Goal: Task Accomplishment & Management: Manage account settings

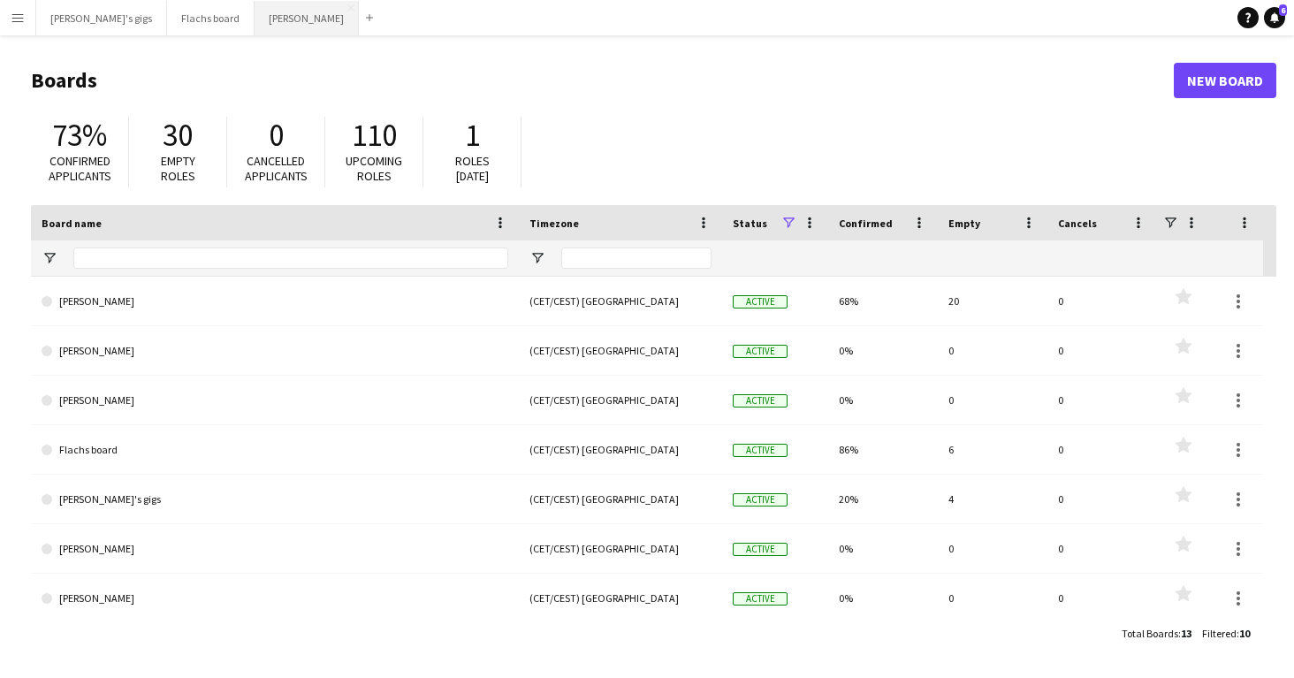
click at [254, 28] on button "Asger Gigs Close" at bounding box center [306, 18] width 104 height 34
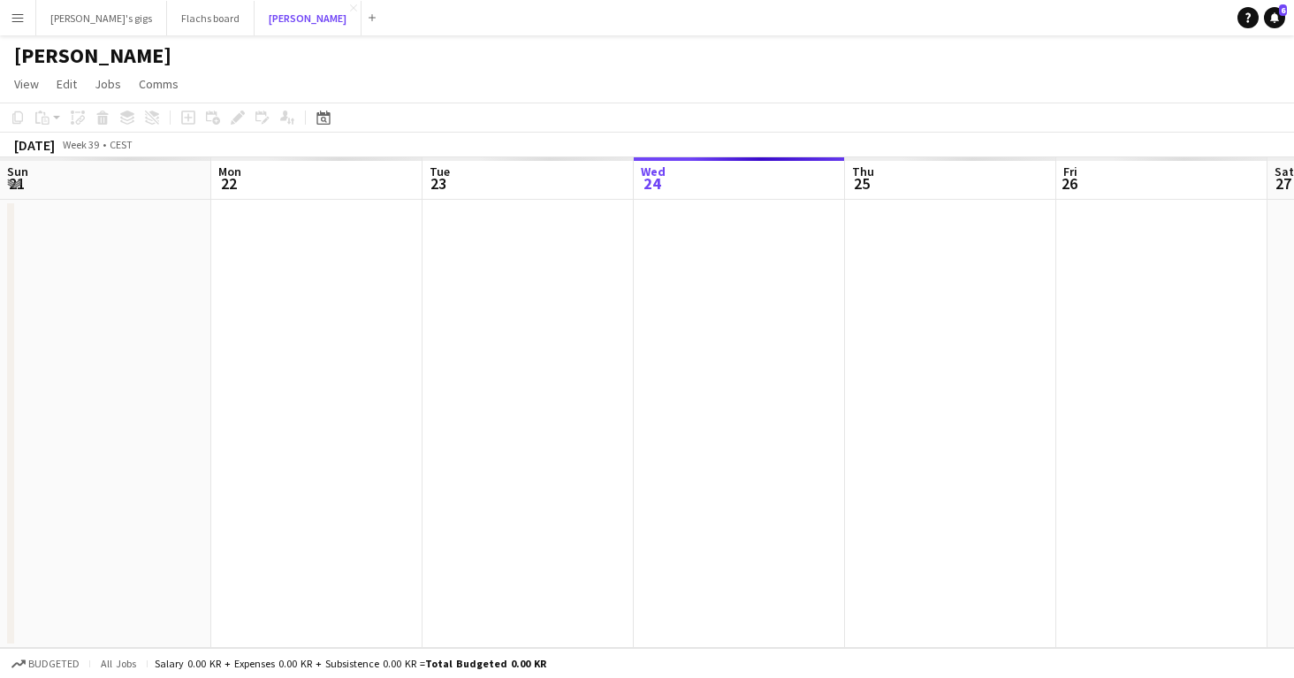
scroll to position [0, 422]
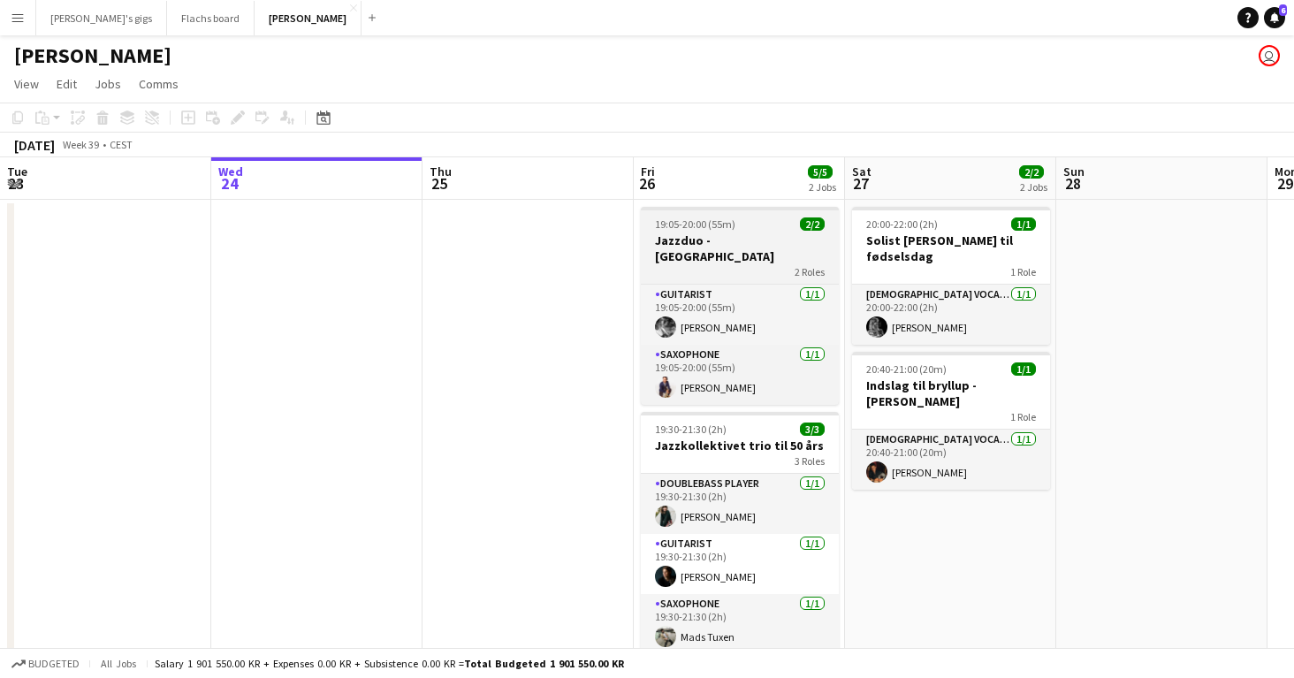
click at [695, 210] on app-job-card "19:05-20:00 (55m) 2/2 Jazzduo - Langelinie 2 Roles Guitarist [DATE] 19:05-20:00…" at bounding box center [740, 306] width 198 height 198
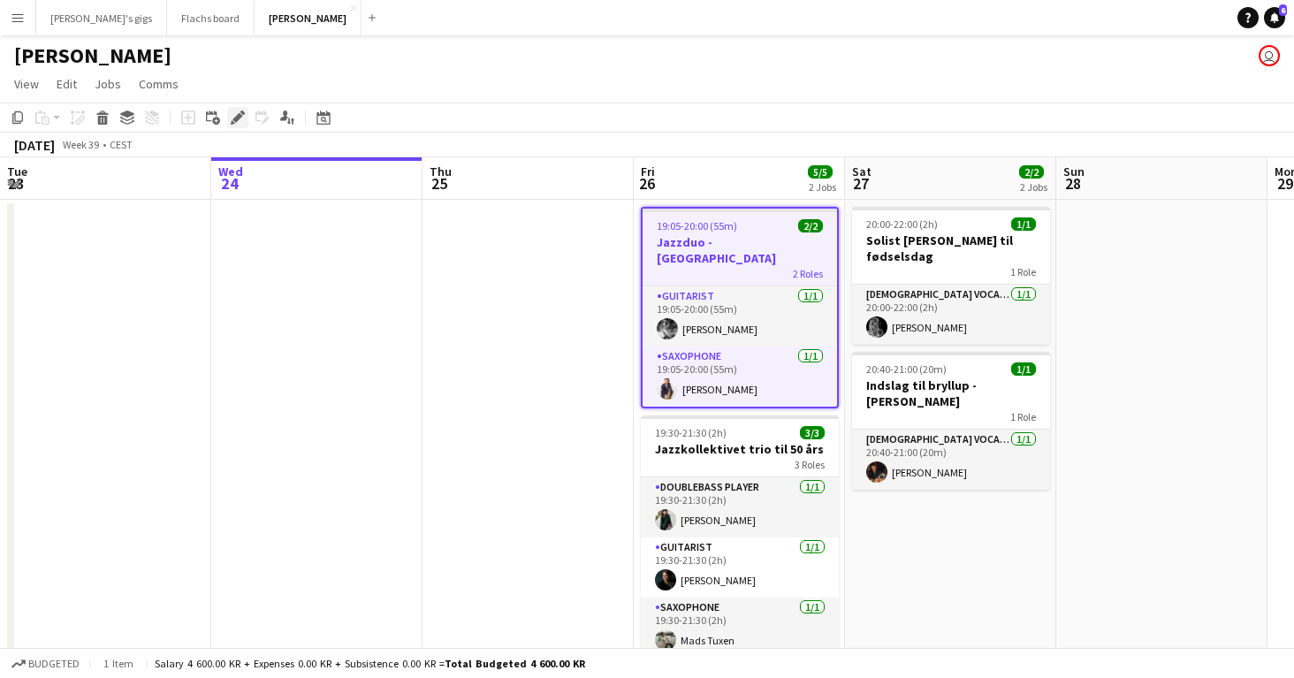
click at [232, 118] on icon "Edit" at bounding box center [238, 117] width 14 height 14
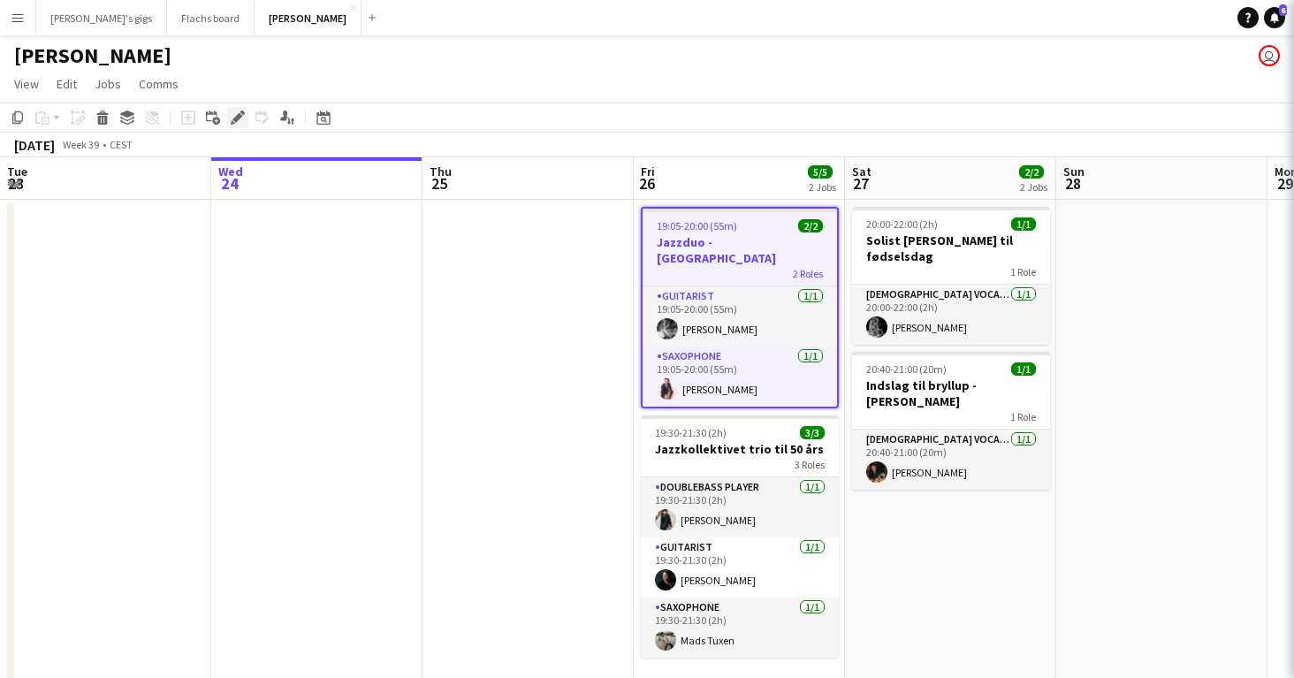
type input "**********"
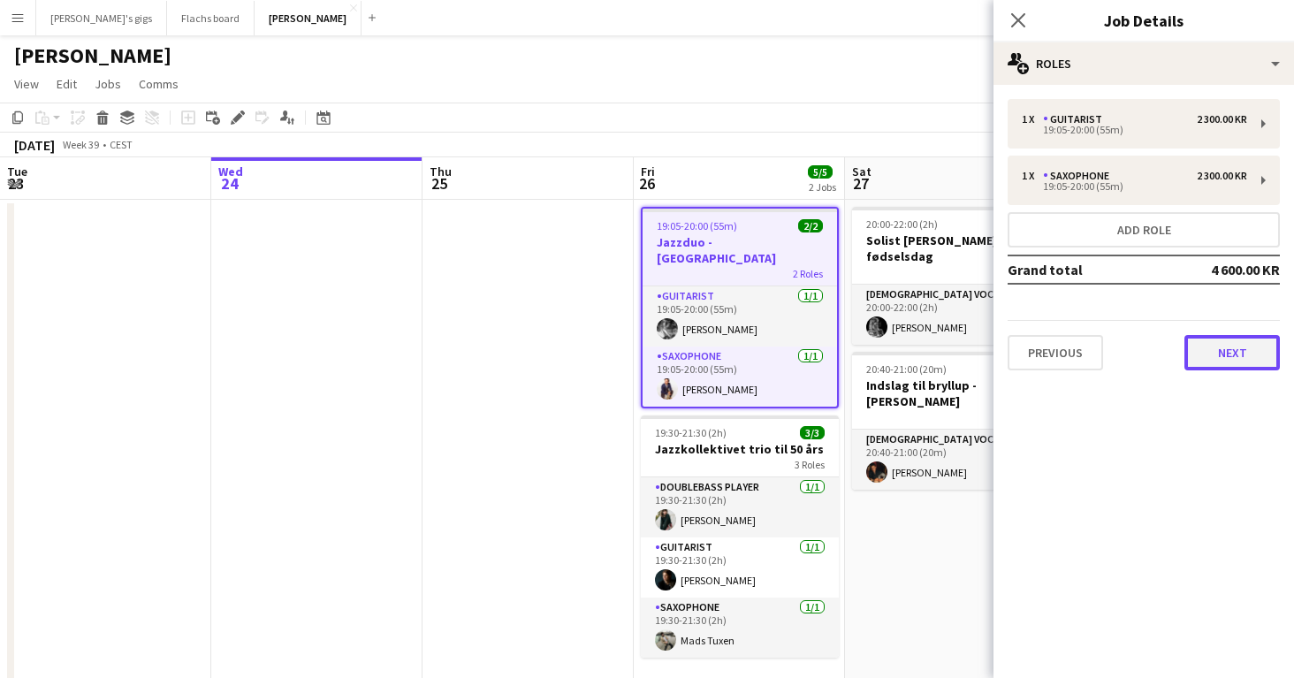
click at [1211, 353] on button "Next" at bounding box center [1231, 352] width 95 height 35
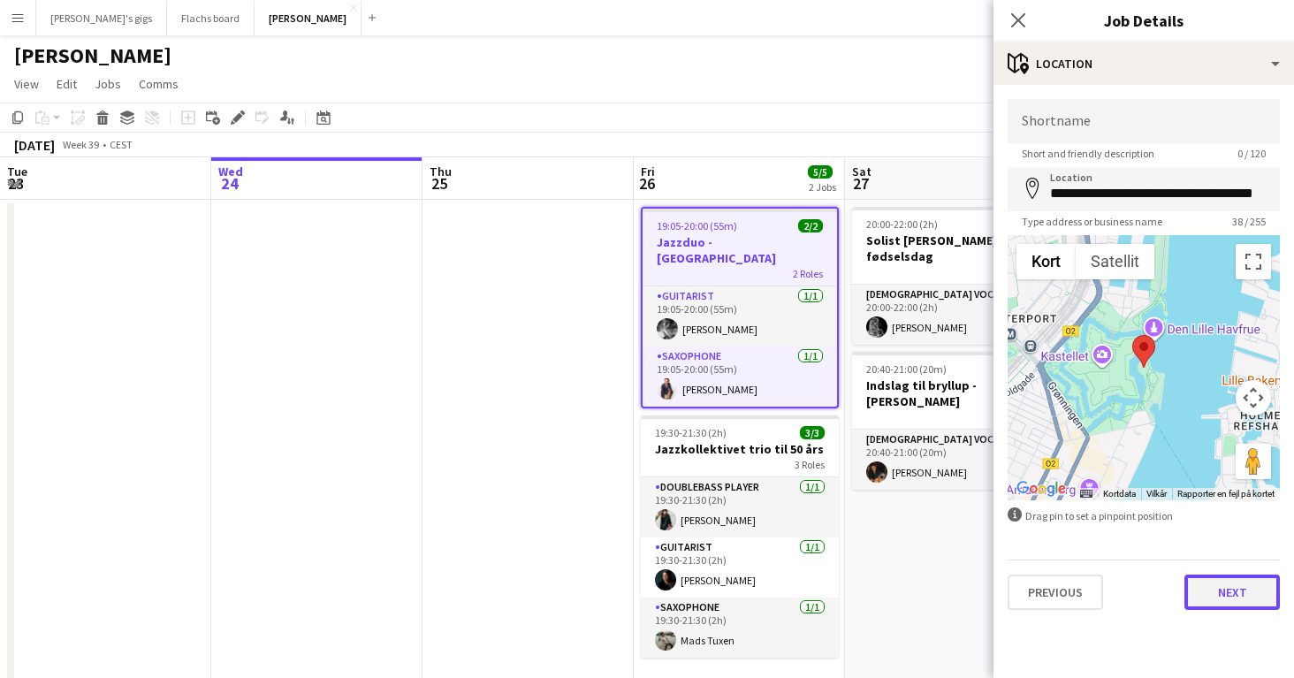
click at [1198, 580] on button "Next" at bounding box center [1231, 591] width 95 height 35
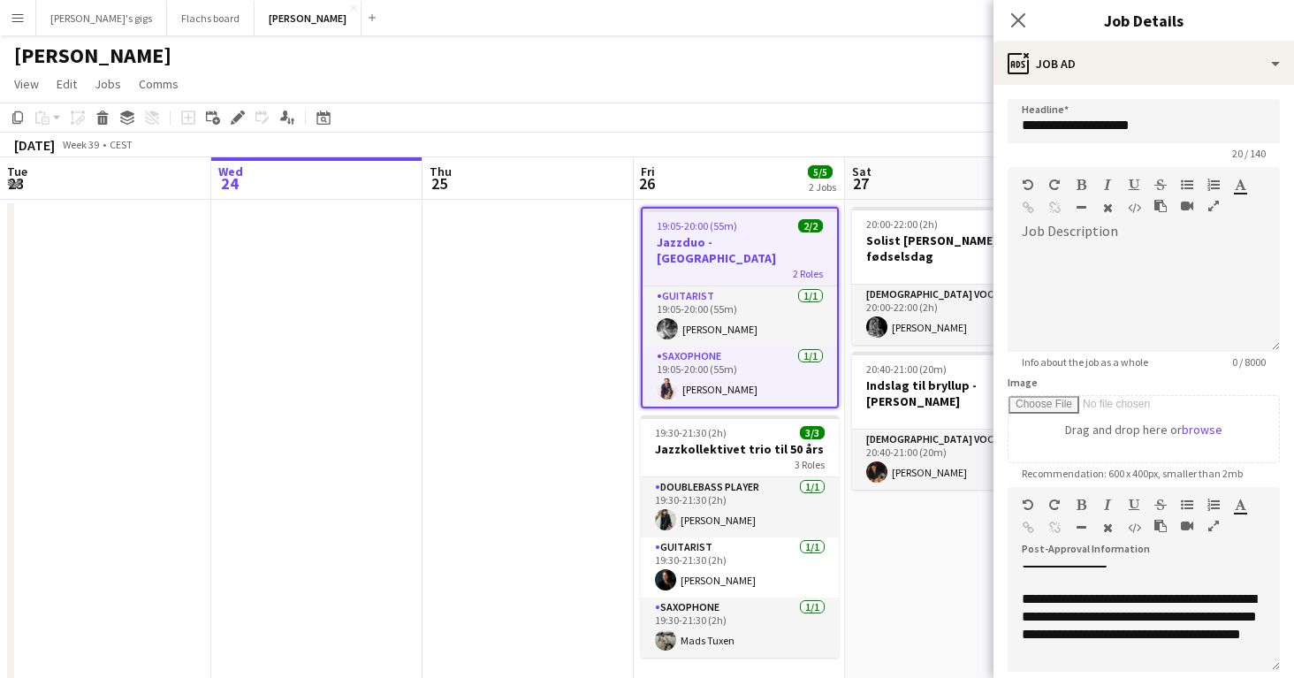
scroll to position [739, 0]
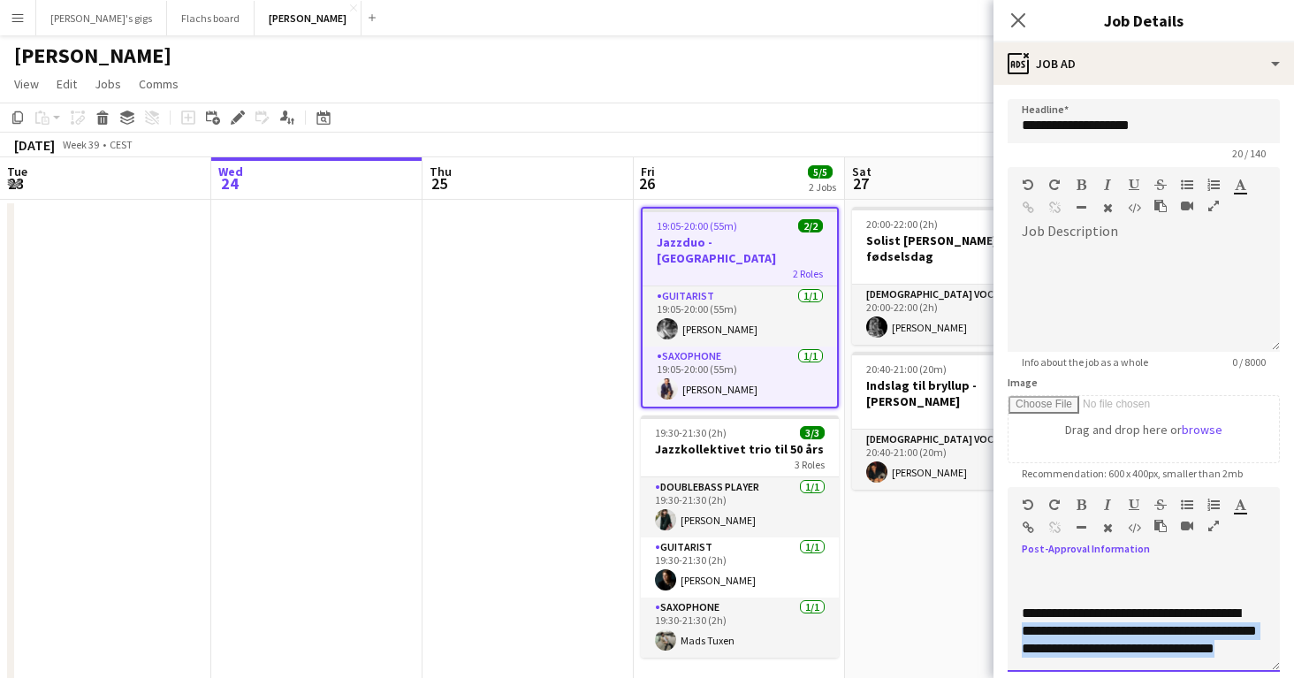
drag, startPoint x: 1014, startPoint y: 628, endPoint x: 1271, endPoint y: 644, distance: 256.8
click at [1271, 644] on div "**********" at bounding box center [1143, 619] width 272 height 106
paste div
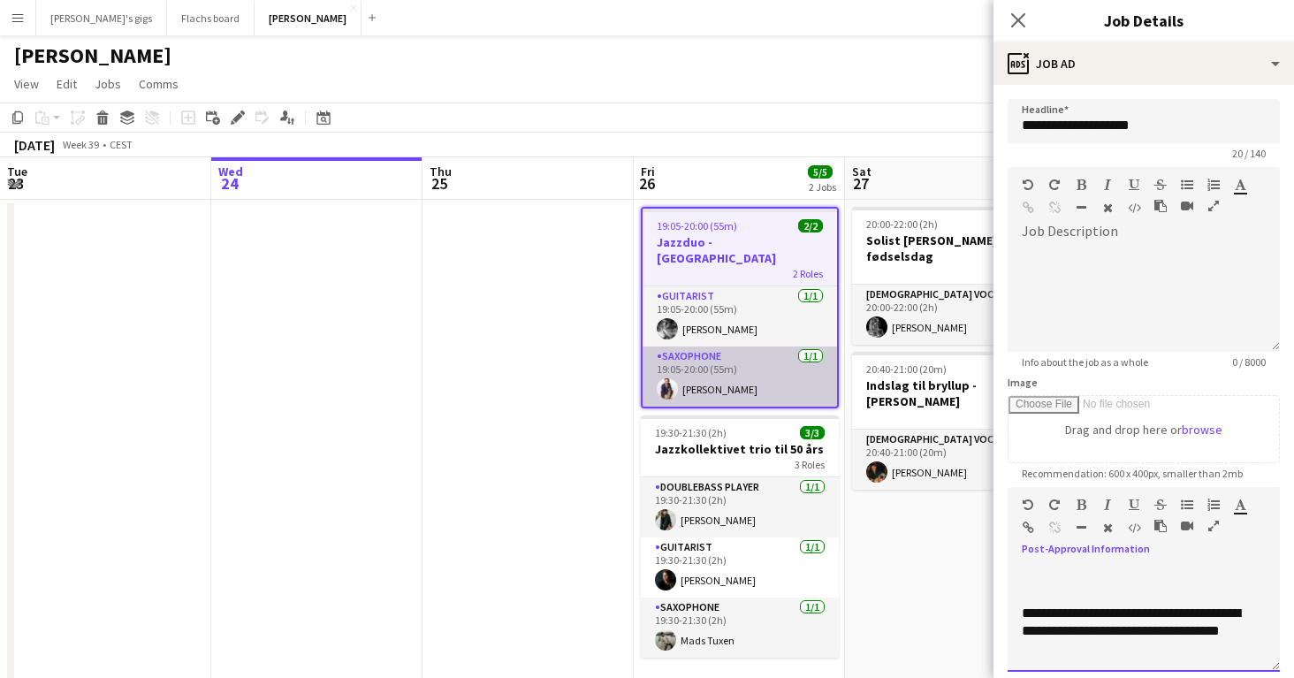
scroll to position [721, 0]
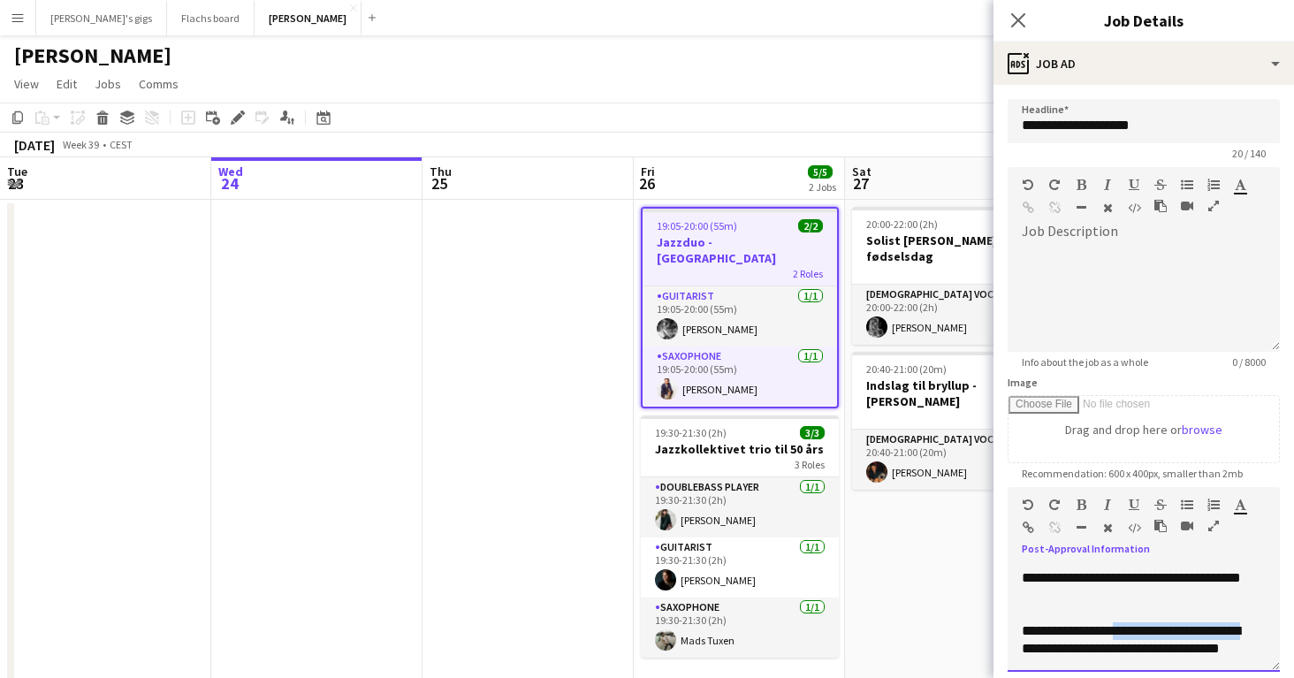
drag, startPoint x: 1128, startPoint y: 632, endPoint x: 1273, endPoint y: 631, distance: 144.9
click at [1273, 631] on div "**********" at bounding box center [1143, 619] width 272 height 106
click at [1187, 649] on p "**********" at bounding box center [1144, 639] width 244 height 35
click at [940, 577] on app-date-cell "20:00-22:00 (2h) 1/1 Solist [PERSON_NAME] til fødselsdag 1 Role [DEMOGRAPHIC_DA…" at bounding box center [950, 446] width 211 height 492
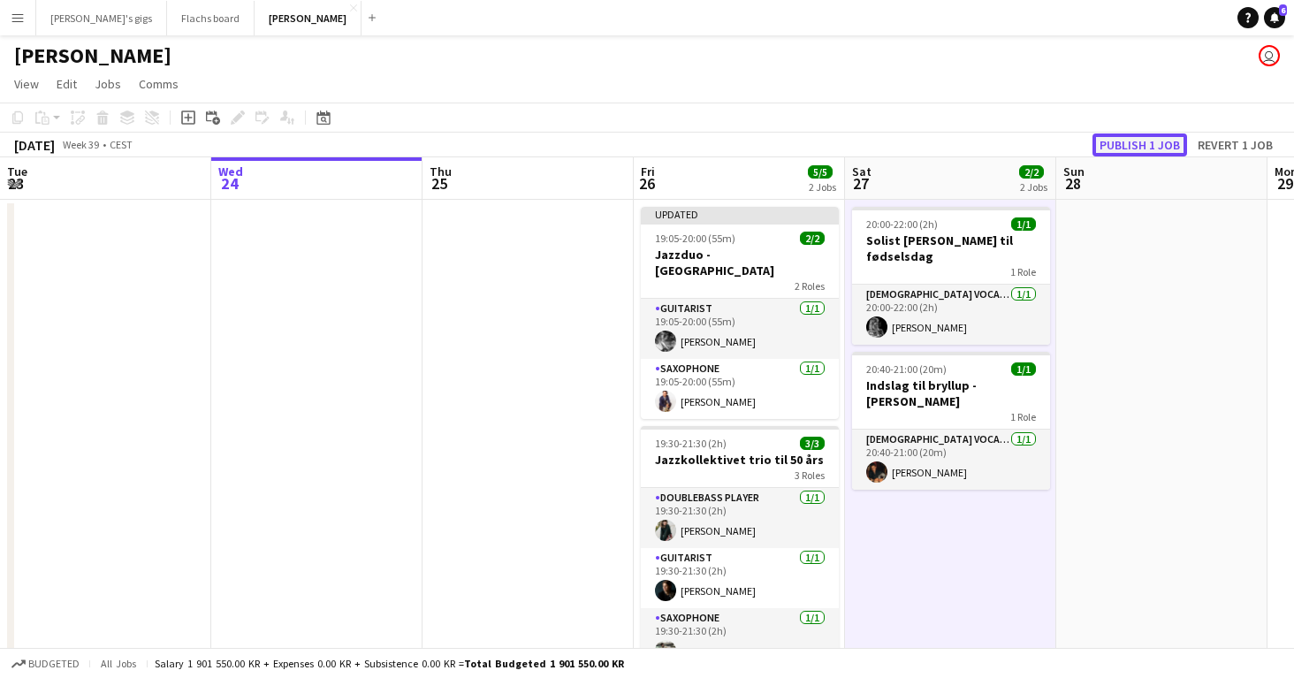
click at [1135, 146] on button "Publish 1 job" at bounding box center [1139, 144] width 95 height 23
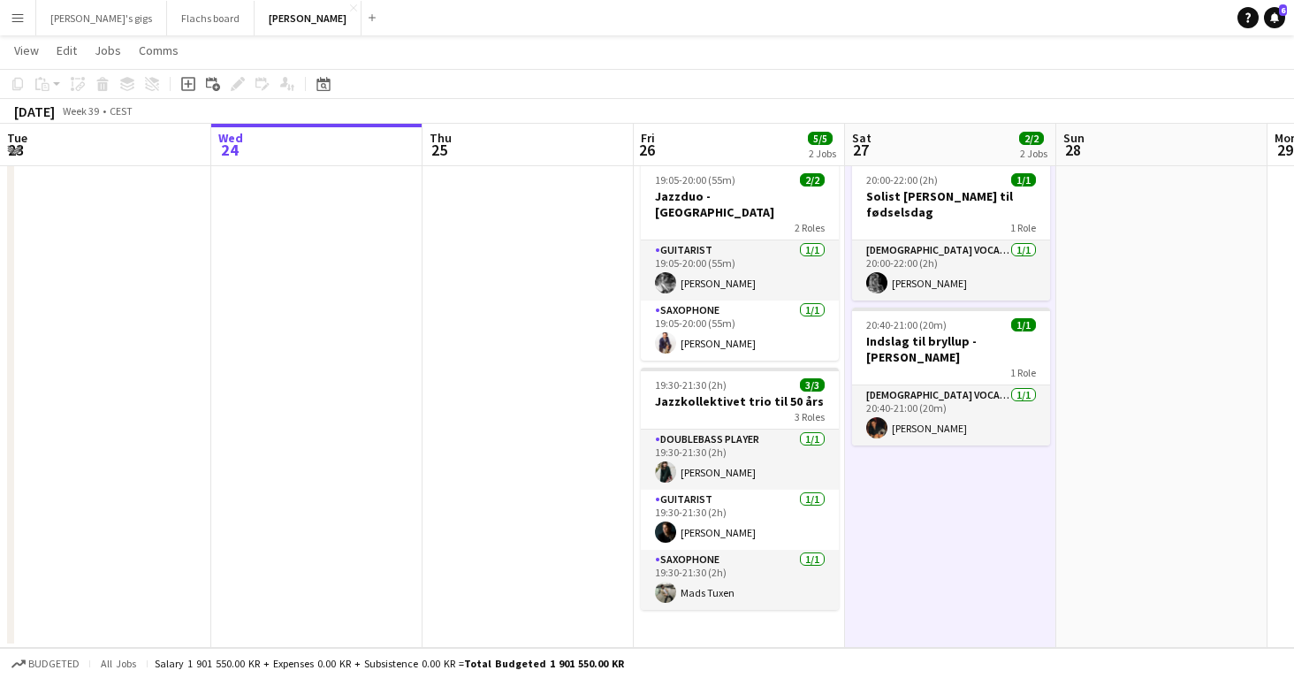
scroll to position [0, 0]
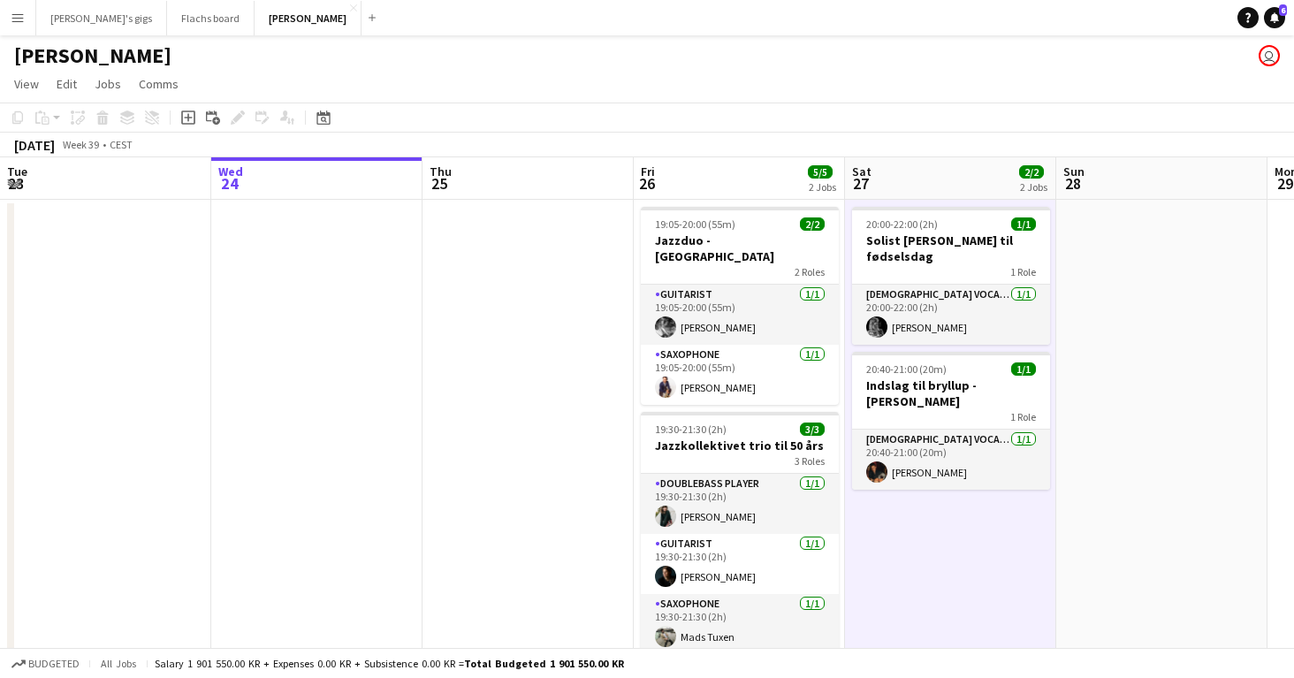
click at [22, 21] on app-icon "Menu" at bounding box center [18, 18] width 14 height 14
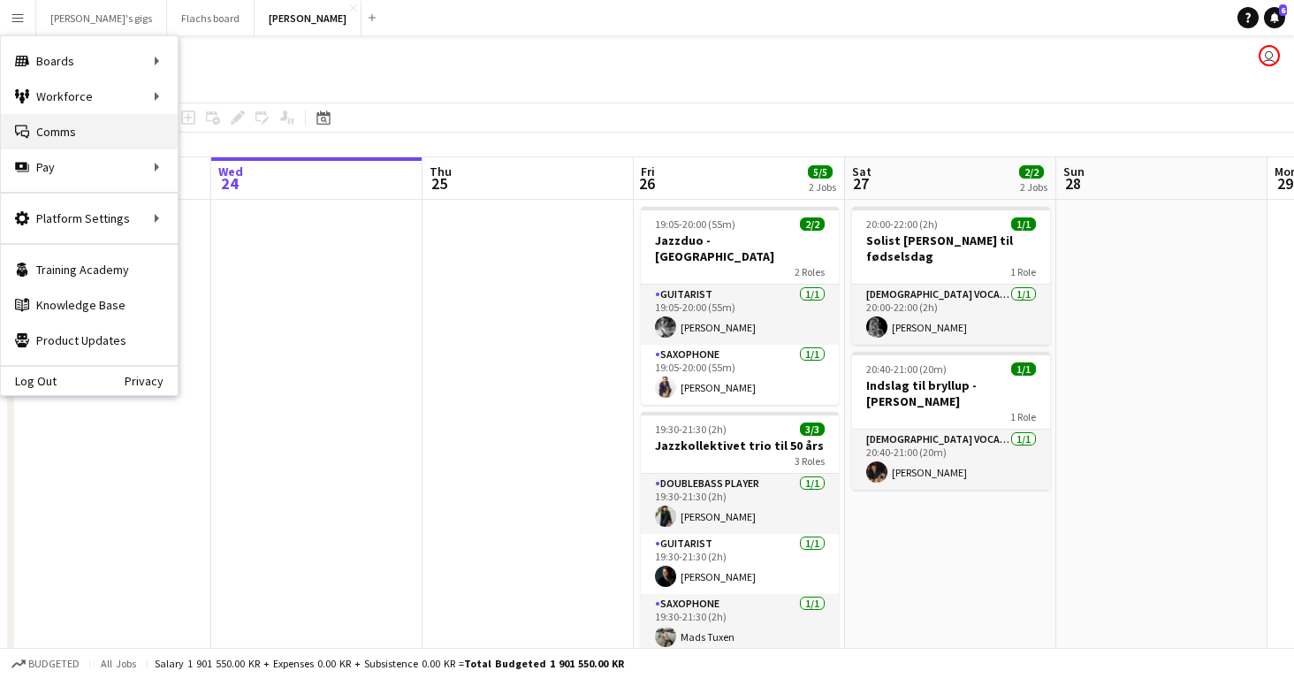
click at [65, 135] on link "Comms Comms" at bounding box center [89, 131] width 177 height 35
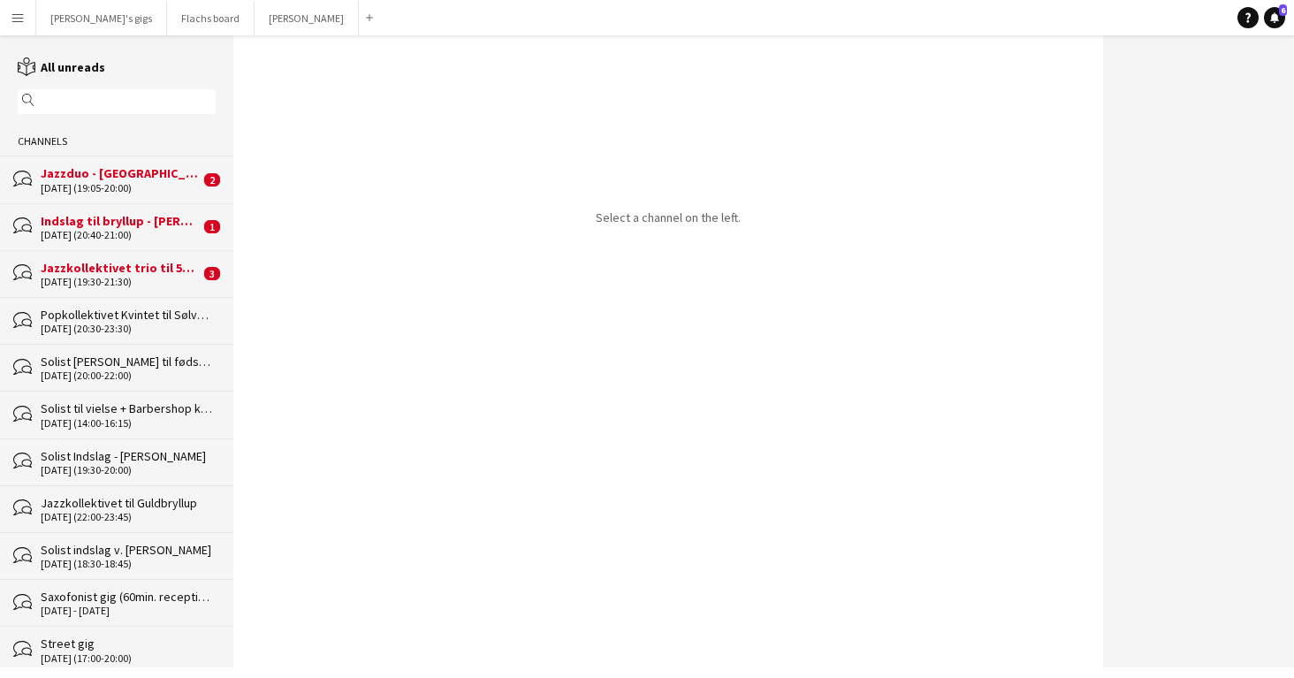
click at [151, 182] on div "[DATE] (19:05-20:00)" at bounding box center [120, 188] width 159 height 12
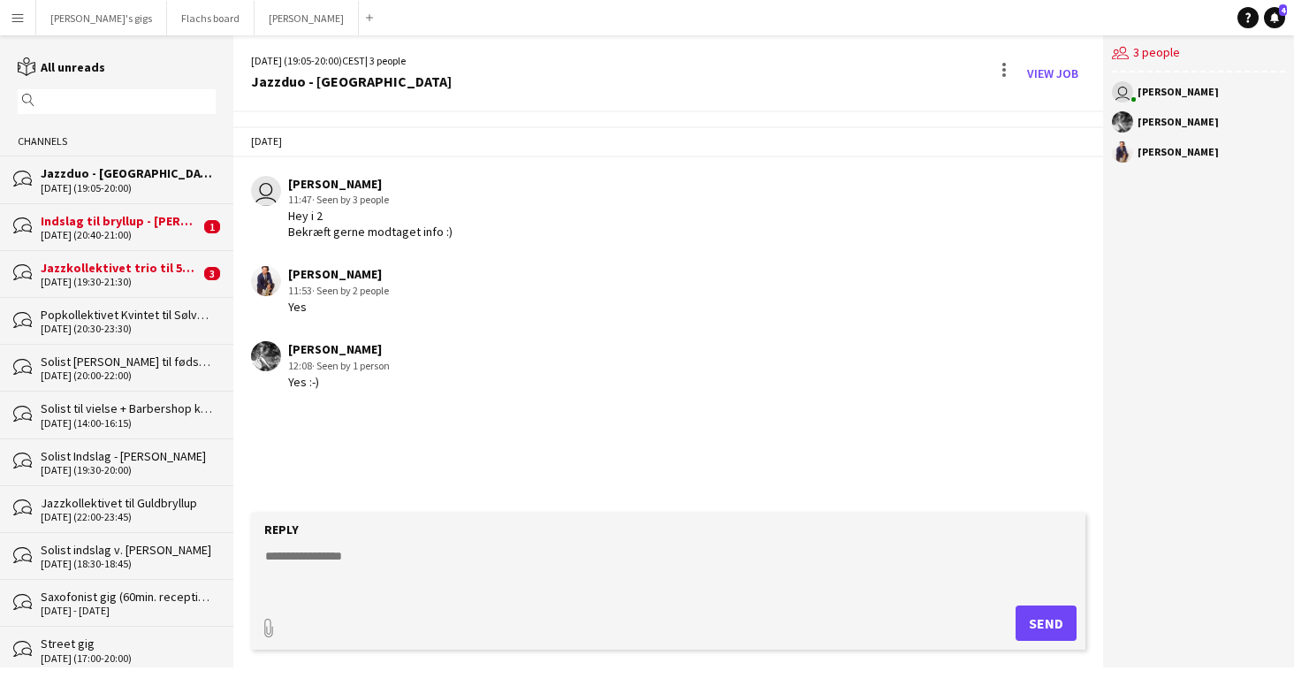
click at [111, 232] on div "[DATE] (20:40-21:00)" at bounding box center [120, 235] width 159 height 12
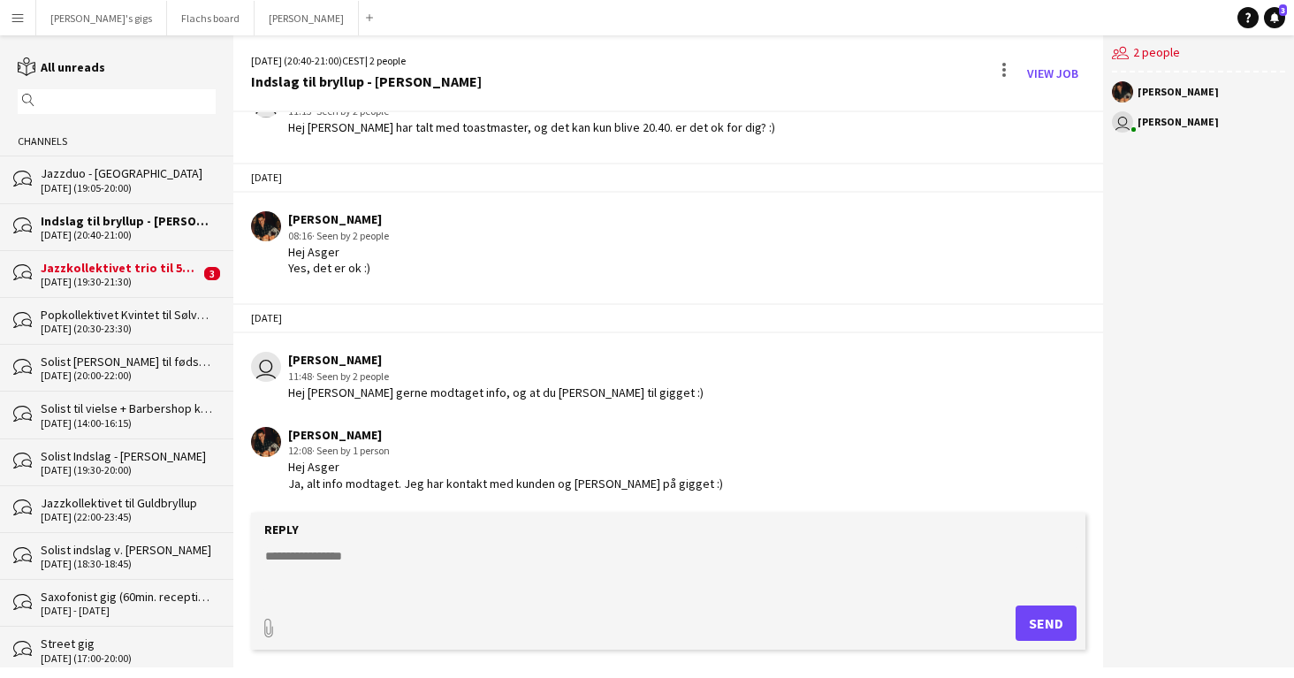
scroll to position [121, 0]
click at [156, 272] on div "Jazzkollektivet trio til 50 års" at bounding box center [120, 268] width 159 height 16
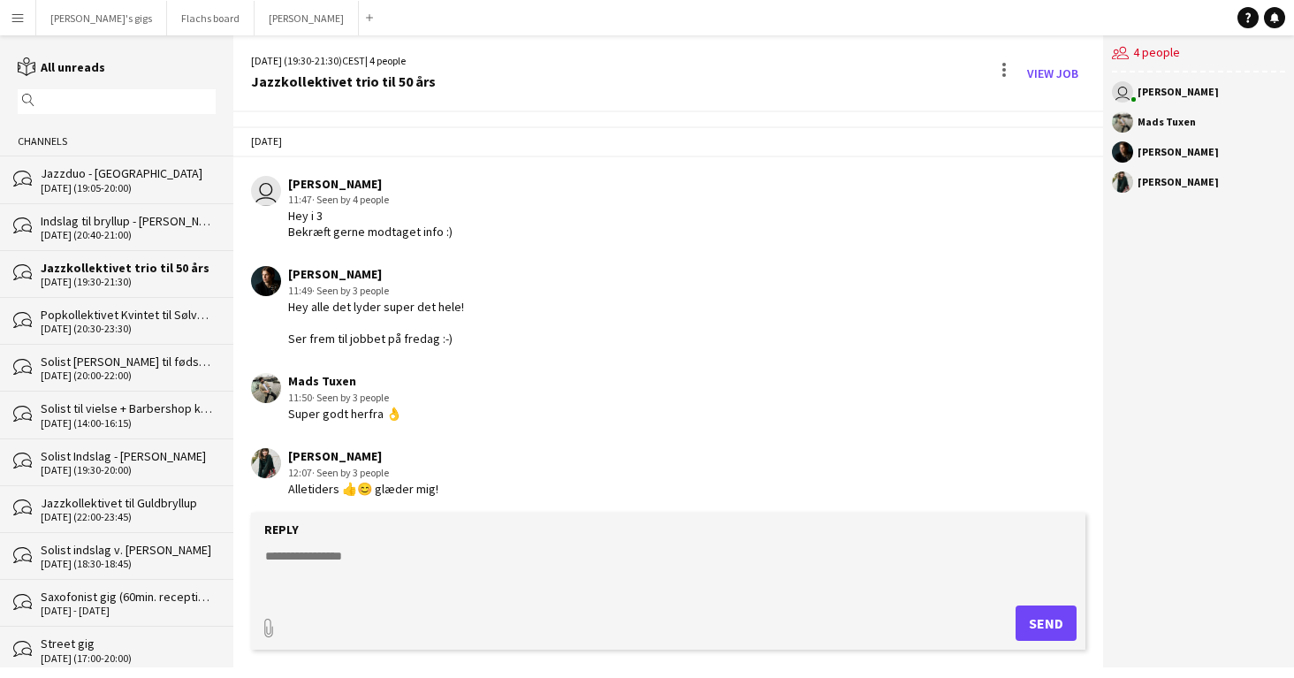
click at [307, 563] on textarea at bounding box center [671, 570] width 817 height 46
click at [254, 29] on button "Asger Gigs Close" at bounding box center [306, 18] width 104 height 34
